Goal: Information Seeking & Learning: Learn about a topic

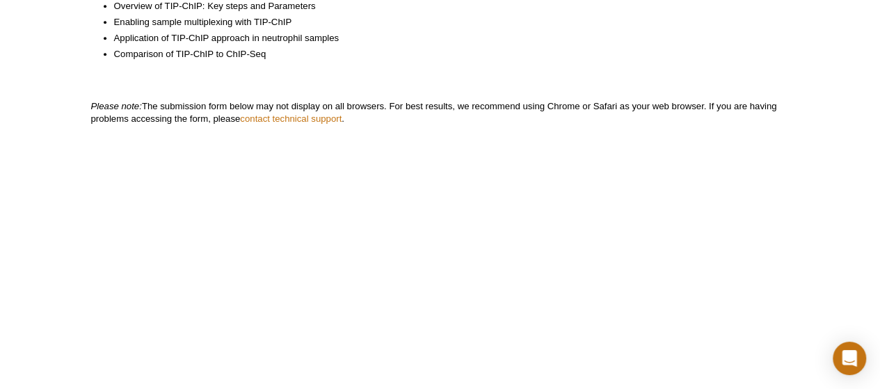
scroll to position [466, 0]
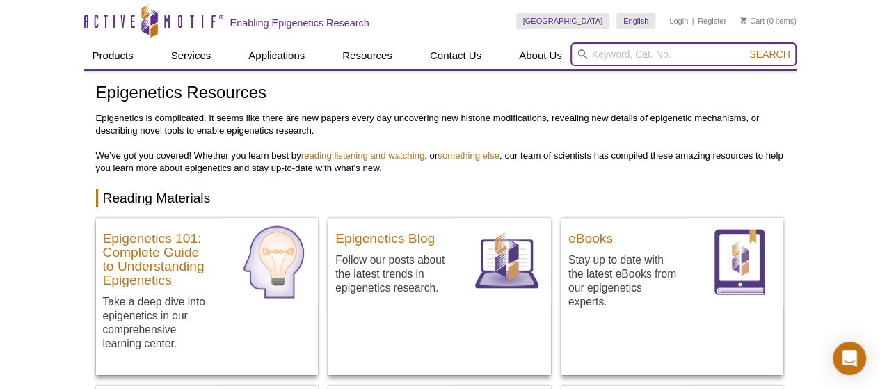
click at [626, 57] on input "search" at bounding box center [683, 54] width 226 height 24
type input "webinar"
click at [745, 48] on button "Search" at bounding box center [769, 54] width 49 height 13
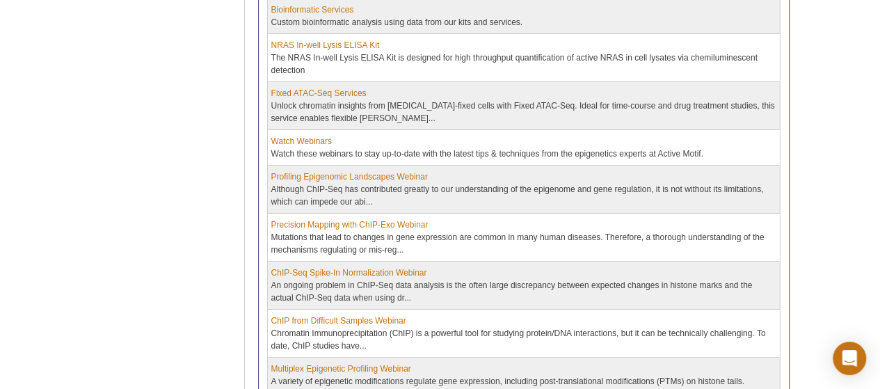
scroll to position [348, 0]
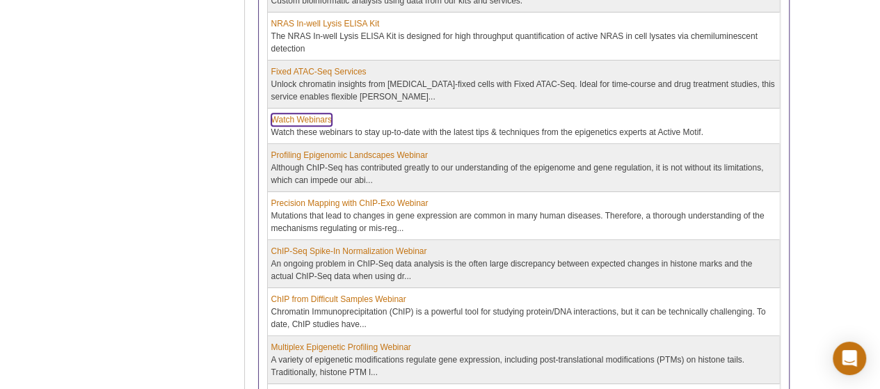
click at [312, 113] on link "Watch Webinars" at bounding box center [301, 119] width 61 height 13
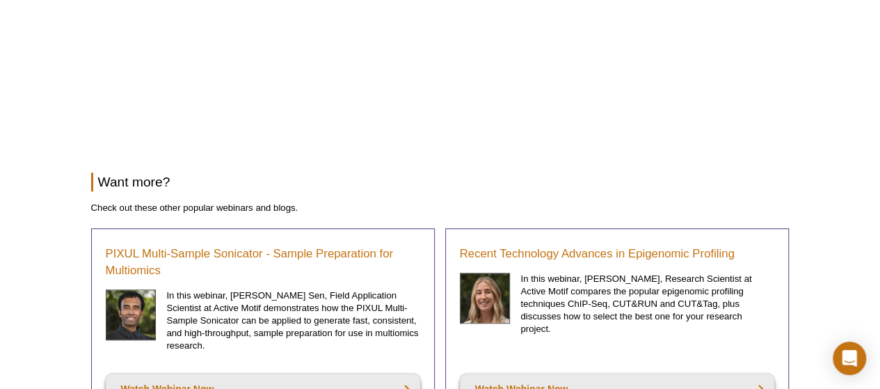
scroll to position [487, 0]
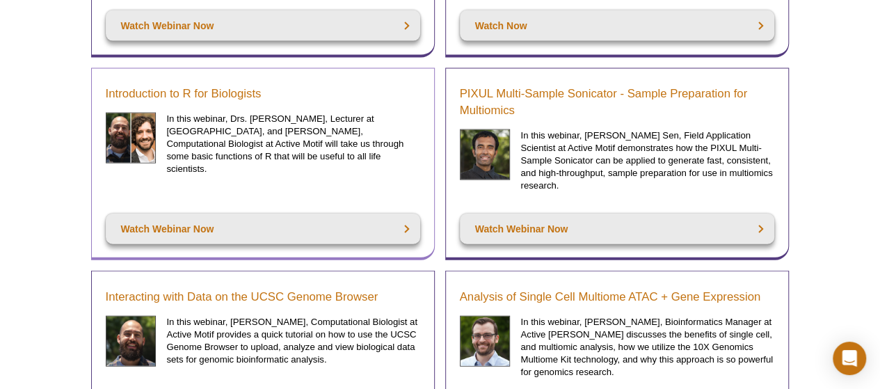
scroll to position [1530, 0]
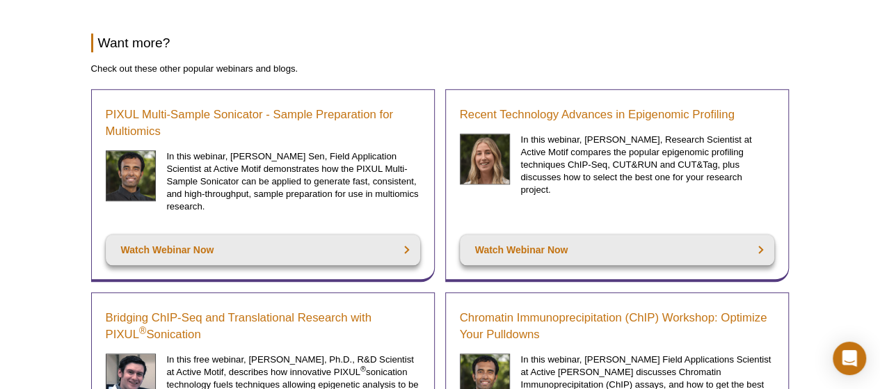
scroll to position [278, 0]
